Goal: Task Accomplishment & Management: Use online tool/utility

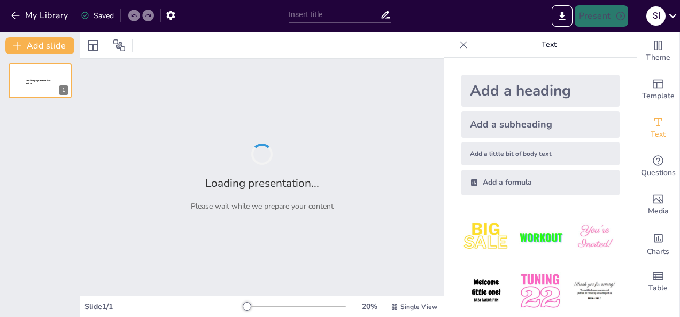
type input "Mejoras en la Prevención de Accidentes: Aplicación de la Matriz IPERC"
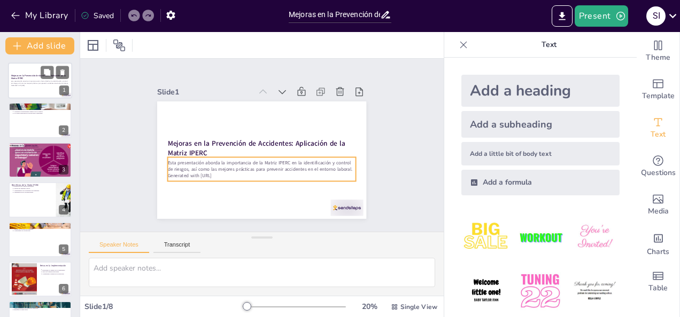
click at [25, 87] on div "Esta presentación aborda la importancia de la Matriz IPERC en la identificación…" at bounding box center [40, 83] width 58 height 7
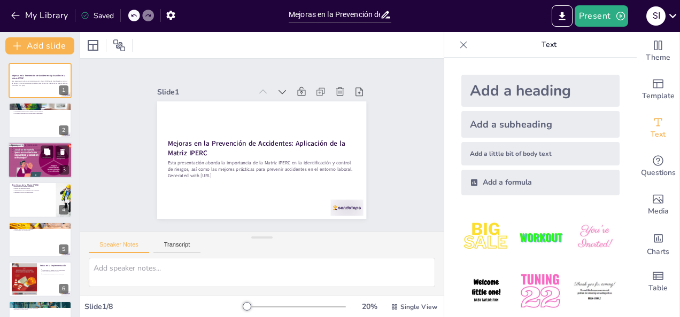
click at [39, 159] on div at bounding box center [39, 160] width 69 height 36
type textarea "La identificación de peligros es fundamental en el proceso de implementación de…"
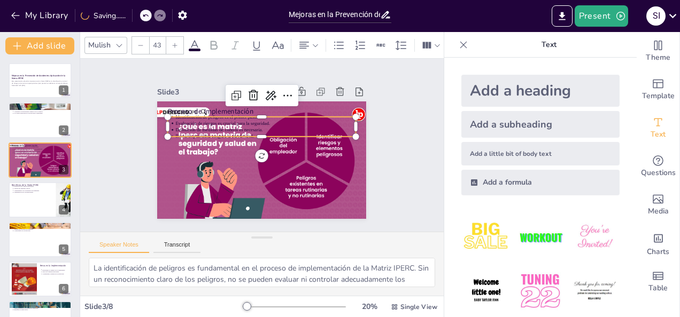
click at [297, 113] on p "Identificación de peligros es el primer paso." at bounding box center [279, 123] width 159 height 96
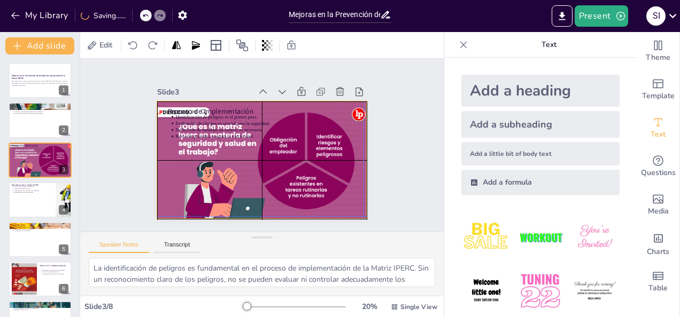
click at [335, 167] on div at bounding box center [252, 134] width 246 height 238
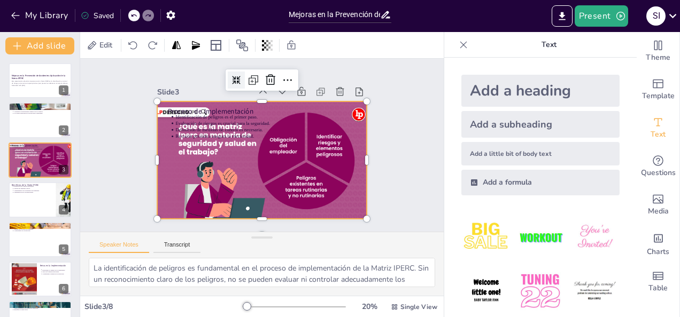
click at [305, 89] on icon at bounding box center [311, 95] width 12 height 12
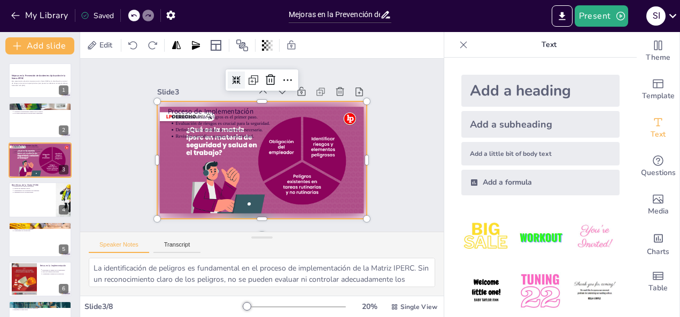
click at [299, 84] on icon at bounding box center [305, 90] width 12 height 12
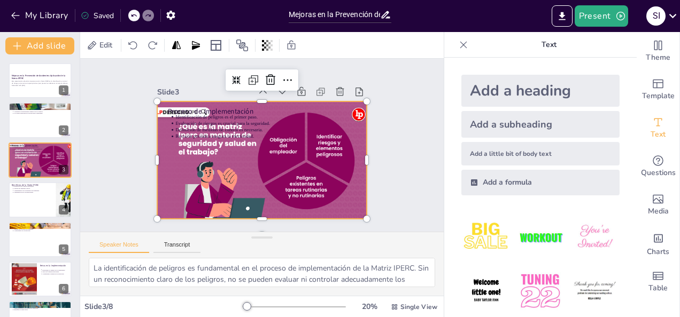
scroll to position [17, 0]
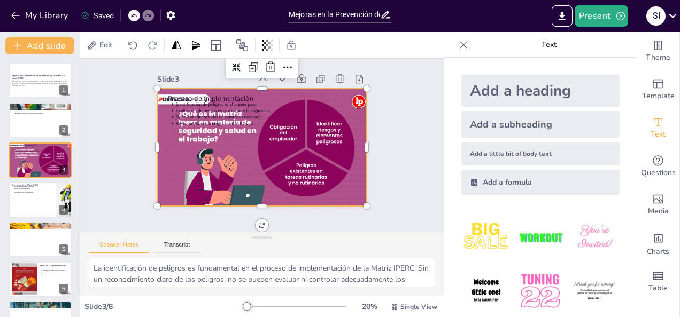
click at [252, 217] on div "Slide 1 Mejoras en la Prevención de Accidentes: Aplicación de la Matriz IPERC E…" at bounding box center [273, 139] width 332 height 401
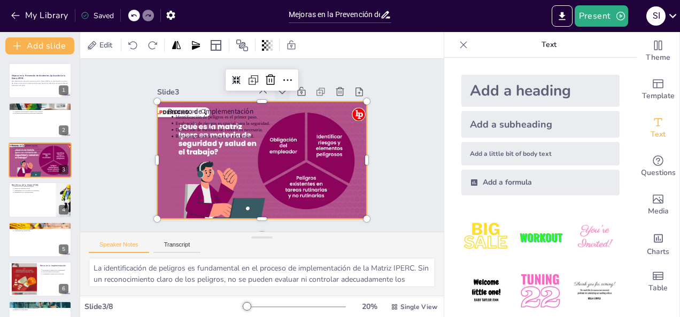
click at [299, 102] on icon at bounding box center [306, 109] width 14 height 14
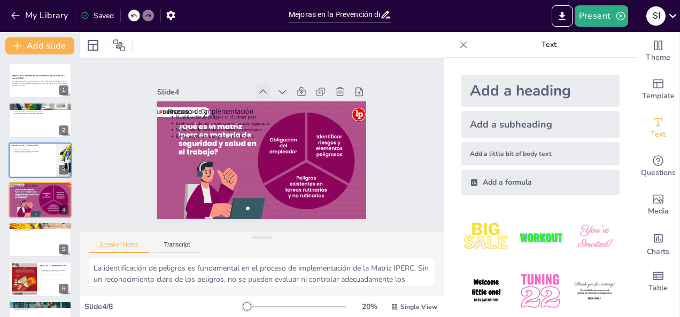
click at [279, 191] on icon at bounding box center [283, 194] width 9 height 6
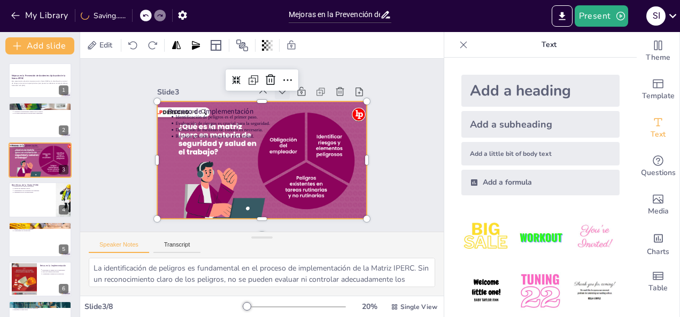
click at [253, 195] on icon at bounding box center [248, 201] width 12 height 12
